Goal: Navigation & Orientation: Find specific page/section

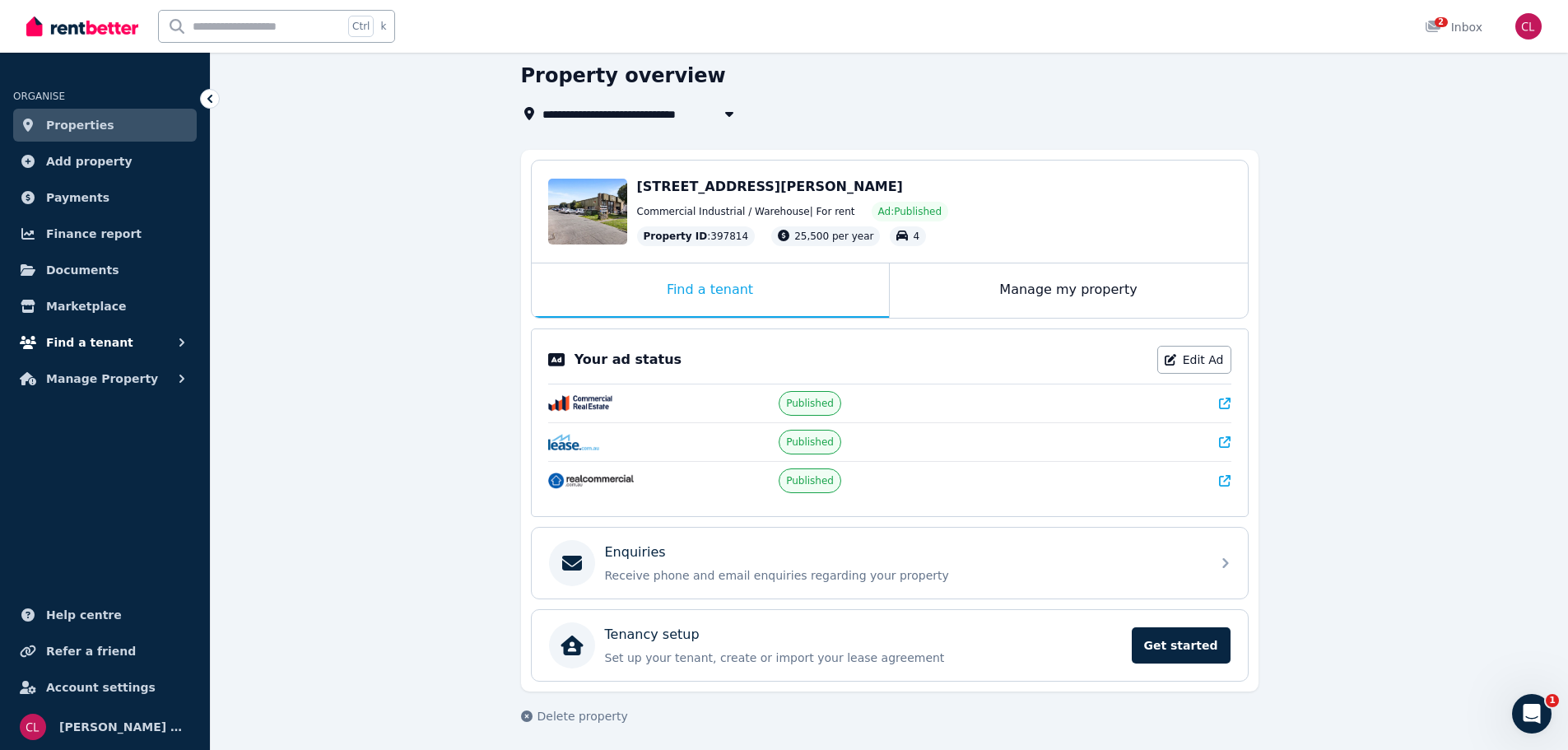
click at [66, 342] on span "Find a tenant" at bounding box center [90, 342] width 88 height 20
click at [88, 372] on span "Listings" at bounding box center [128, 379] width 111 height 20
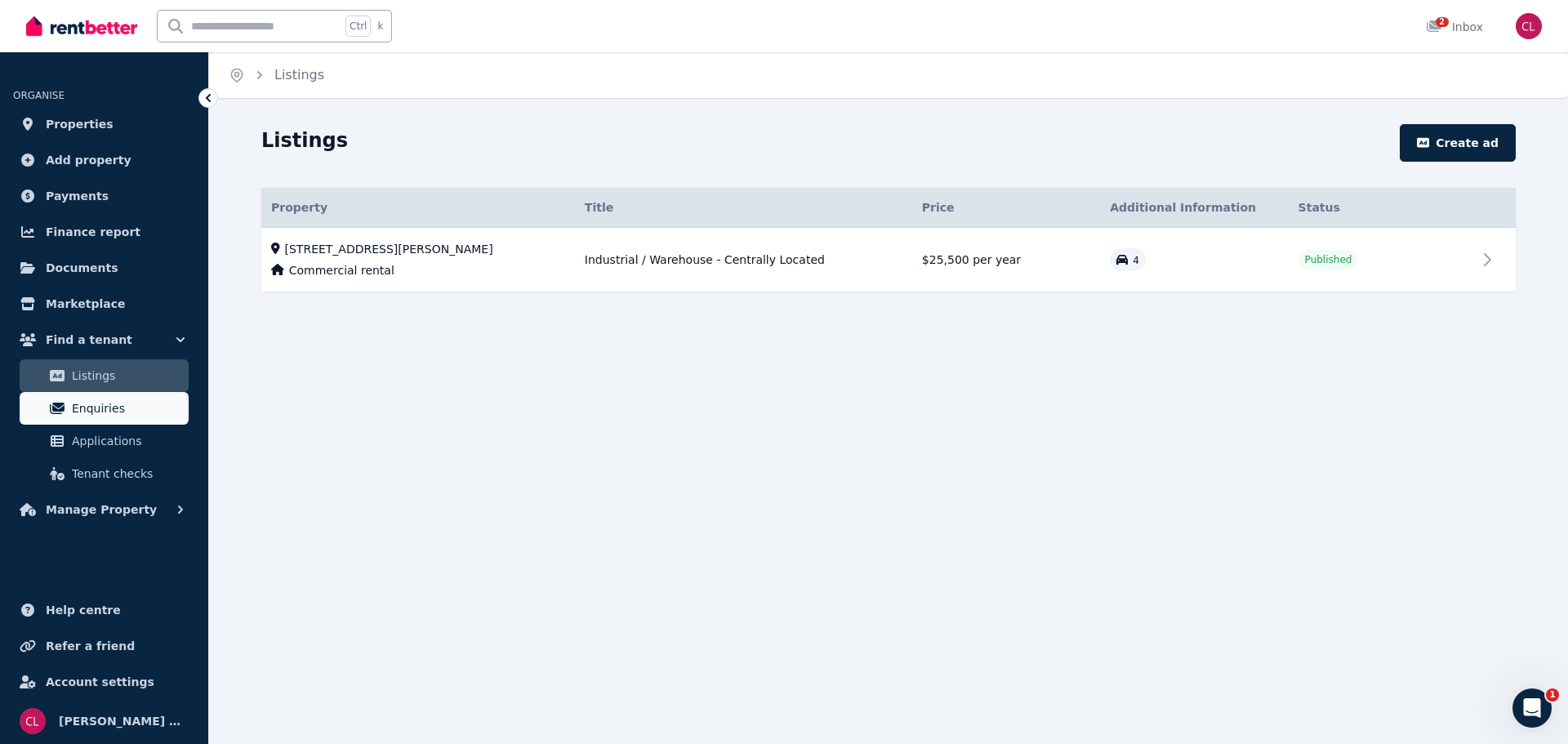
click at [85, 404] on span "Enquiries" at bounding box center [127, 408] width 110 height 20
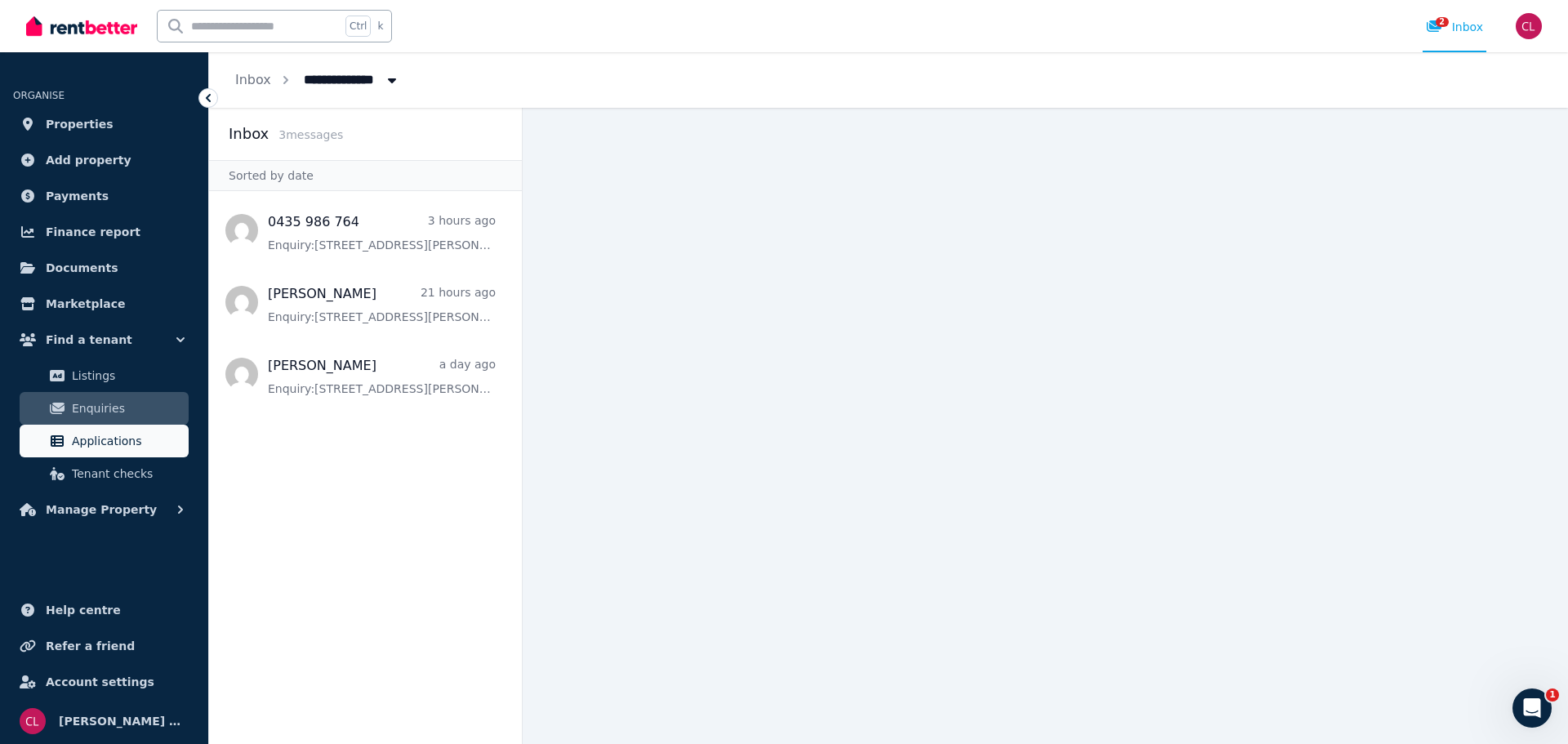
click at [87, 436] on span "Applications" at bounding box center [127, 441] width 110 height 20
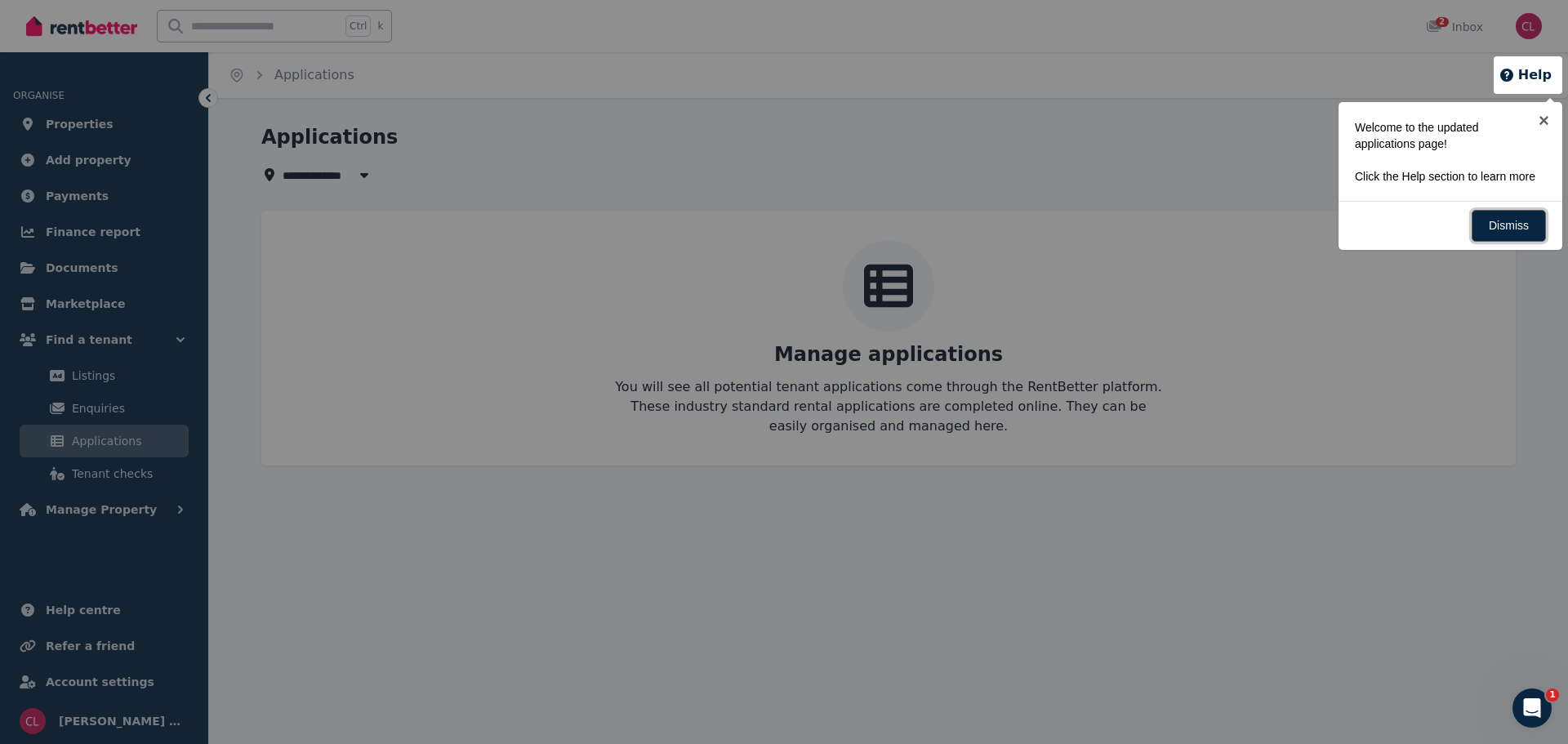
click at [1488, 229] on link "Dismiss" at bounding box center [1509, 225] width 74 height 32
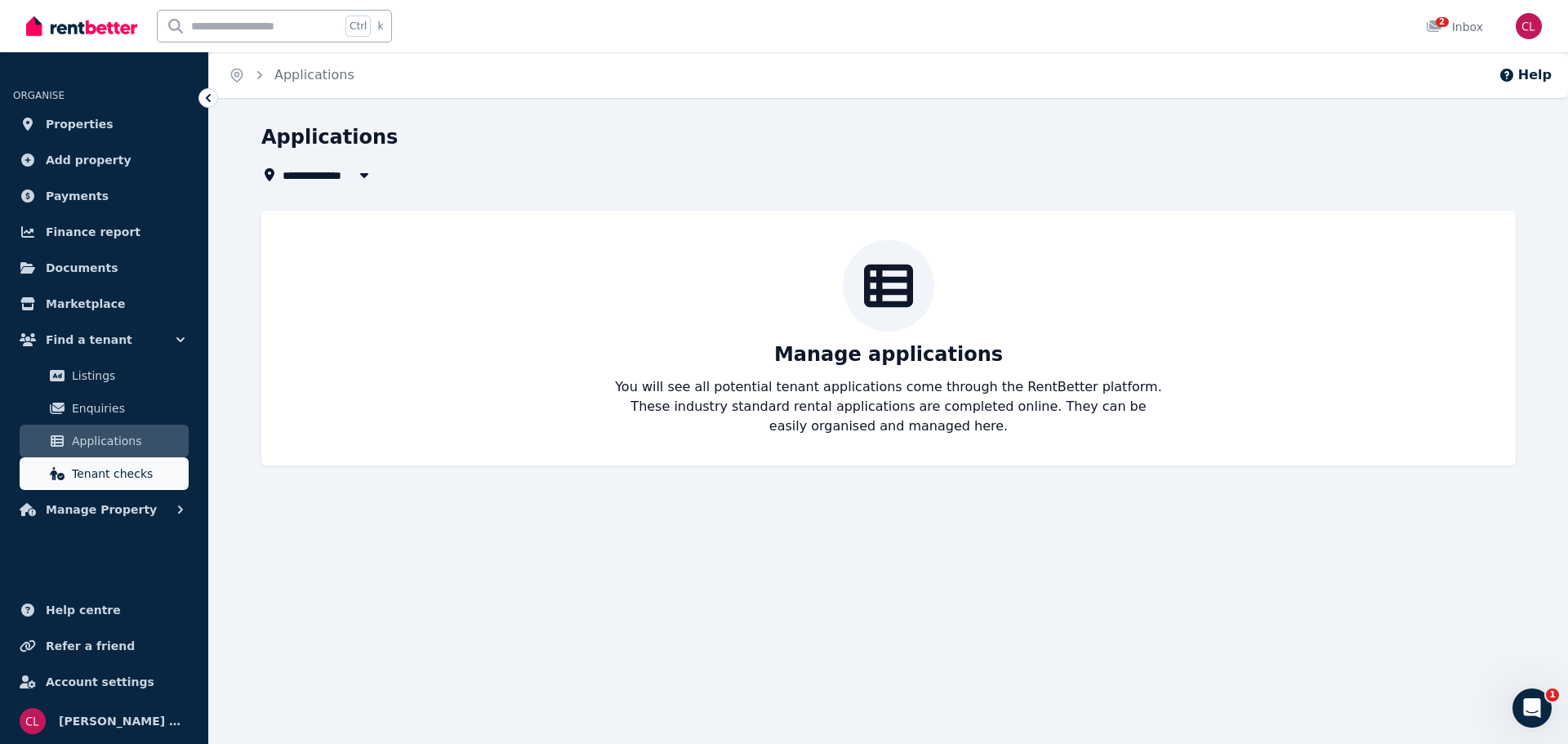
click at [80, 473] on span "Tenant checks" at bounding box center [127, 473] width 110 height 20
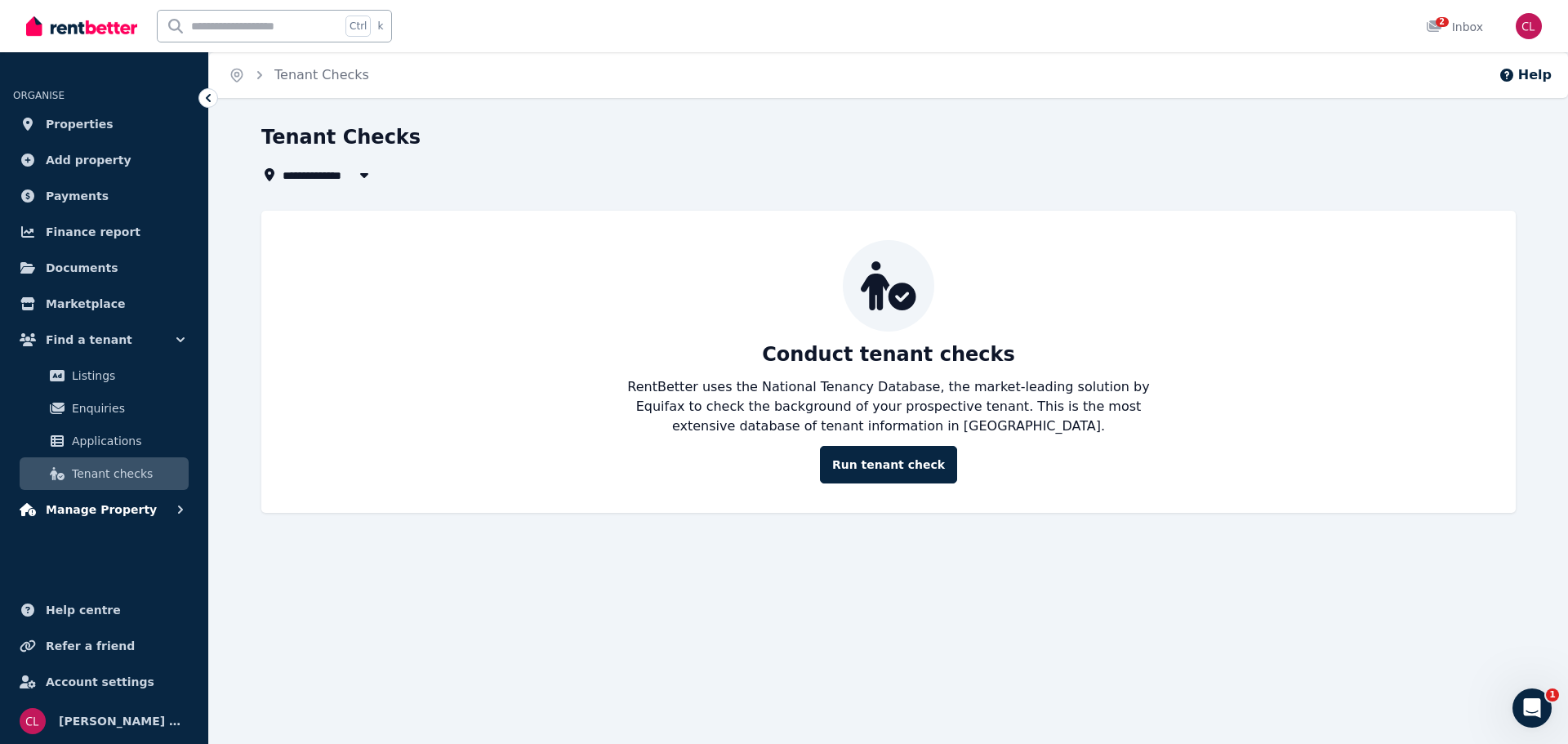
click at [115, 515] on span "Manage Property" at bounding box center [102, 509] width 111 height 20
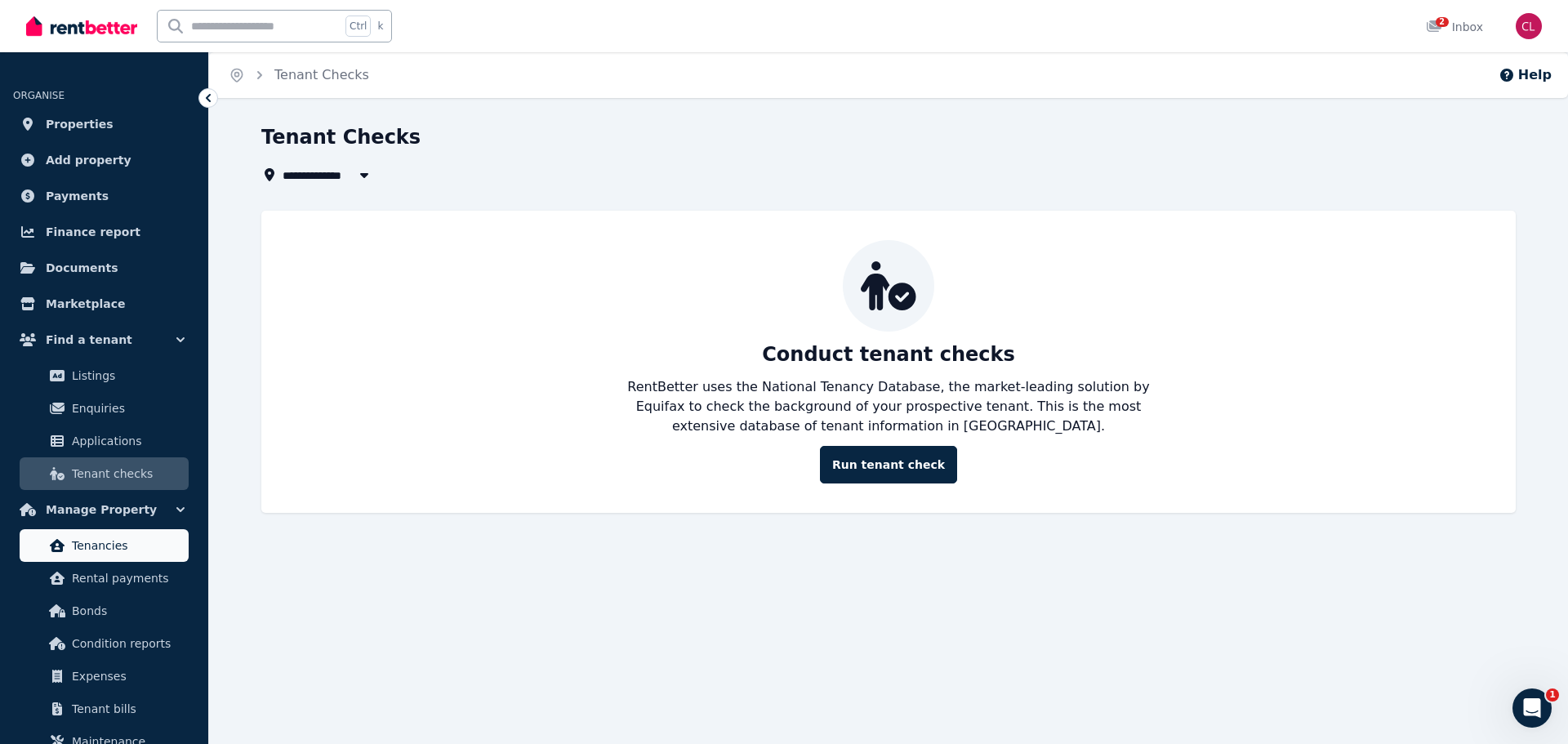
click at [103, 549] on span "Tenancies" at bounding box center [127, 545] width 110 height 20
